Goal: Task Accomplishment & Management: Complete application form

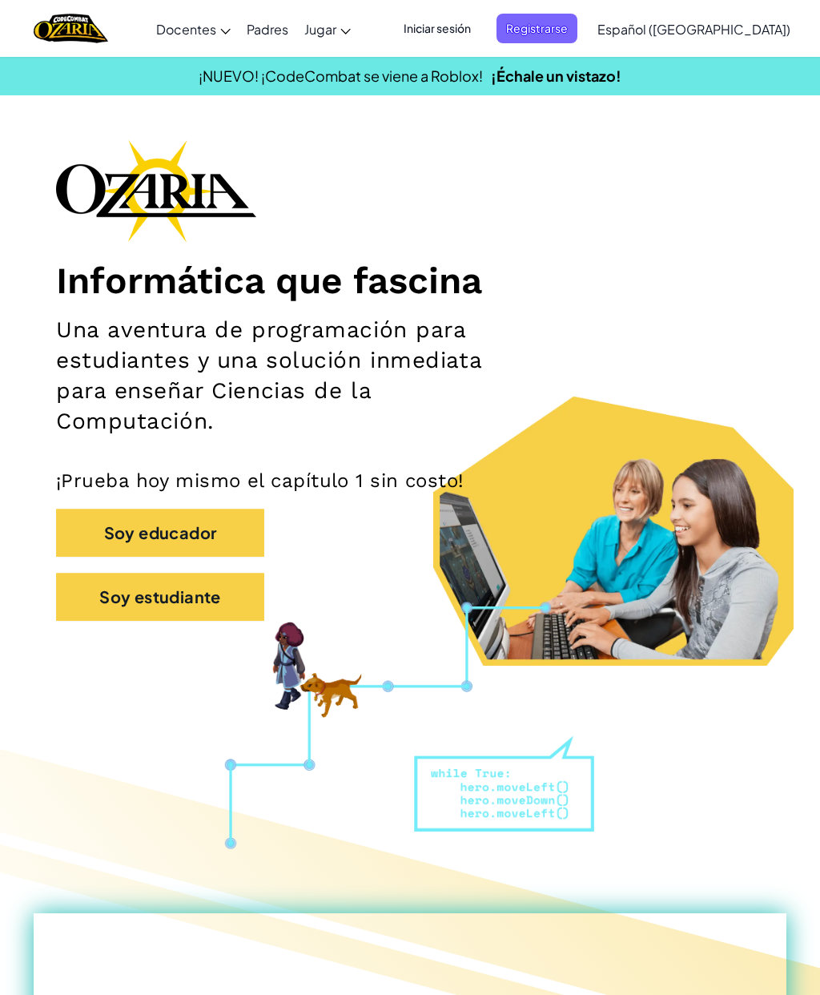
click at [480, 19] on span "Iniciar sesión" at bounding box center [437, 29] width 86 height 30
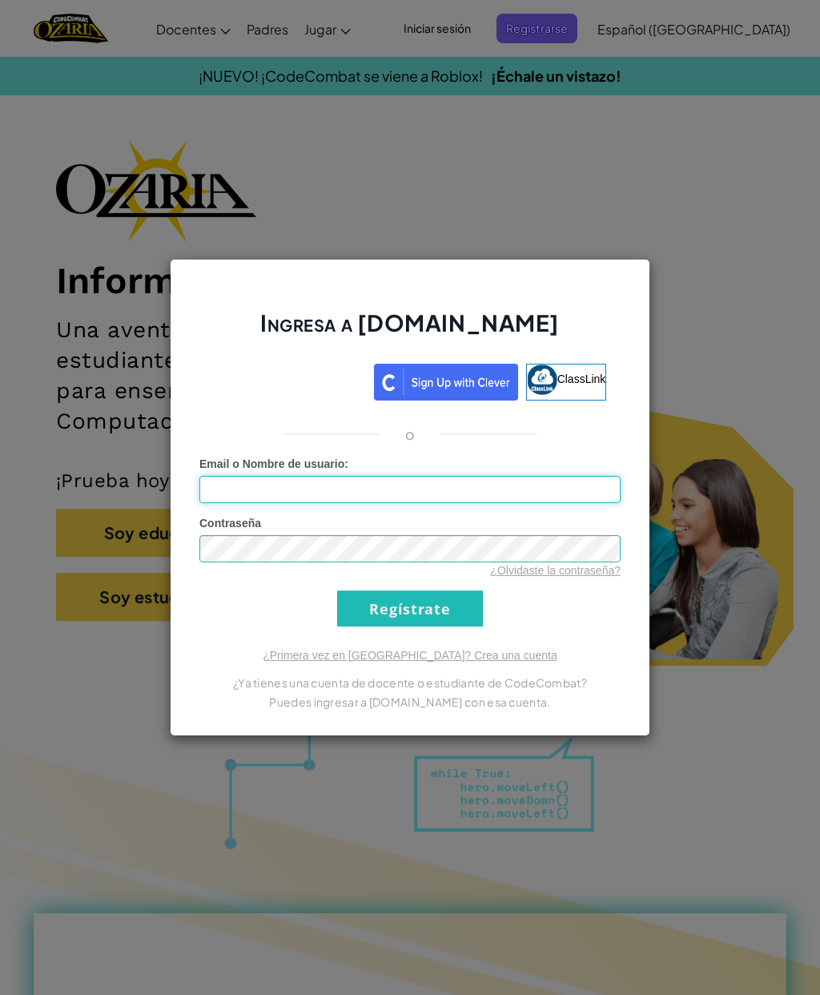
type input "al07141941@tecmilenio.mx"
click at [468, 594] on input "Regístrate" at bounding box center [410, 608] width 146 height 36
click at [460, 592] on input "Regístrate" at bounding box center [410, 608] width 146 height 36
click at [453, 609] on input "Regístrate" at bounding box center [410, 608] width 146 height 36
